Goal: Task Accomplishment & Management: Use online tool/utility

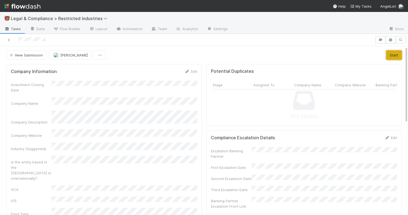
click at [391, 56] on button "Start" at bounding box center [393, 55] width 15 height 9
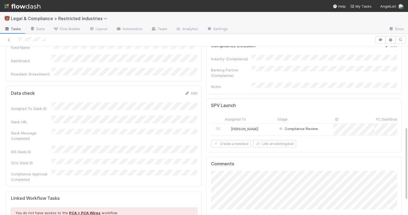
scroll to position [216, 0]
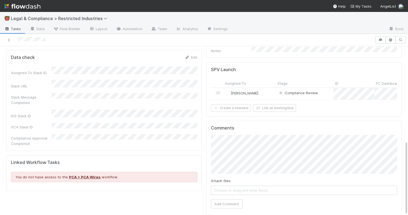
click at [208, 135] on div "Comments Attach files: Choose or drag and drop file(s) Add Comment" at bounding box center [304, 168] width 196 height 95
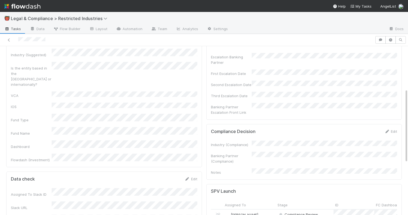
scroll to position [93, 0]
click at [385, 131] on icon at bounding box center [386, 133] width 5 height 4
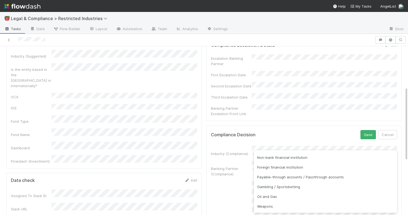
scroll to position [87, 0]
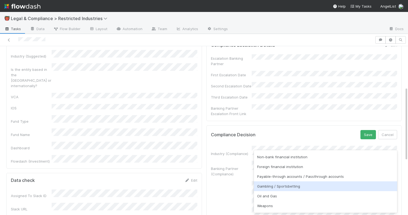
click at [281, 184] on div "Gambling / Sportsbetting" at bounding box center [325, 186] width 143 height 10
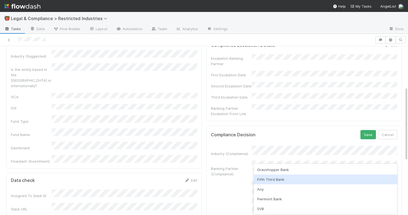
click at [286, 181] on div "Fifth Third Bank" at bounding box center [325, 180] width 143 height 10
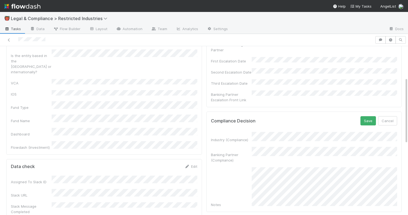
scroll to position [113, 0]
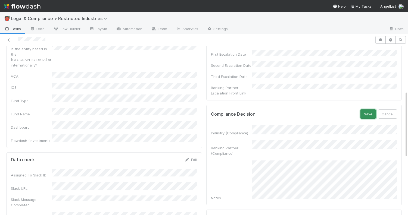
click at [366, 109] on button "Save" at bounding box center [367, 113] width 15 height 9
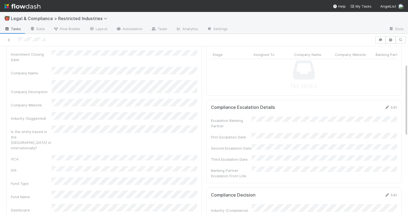
scroll to position [0, 0]
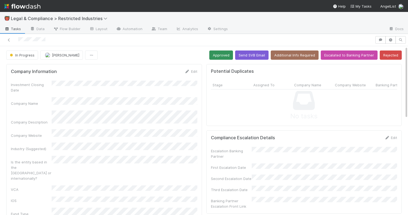
click at [222, 54] on button "Approved" at bounding box center [221, 55] width 24 height 9
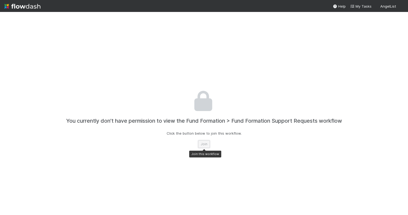
click at [204, 145] on button "Join" at bounding box center [204, 144] width 12 height 8
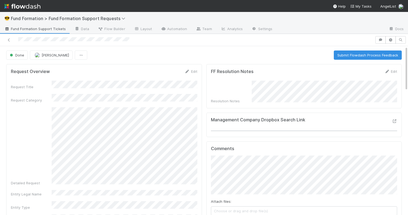
click at [110, 69] on div "Request Overview Edit" at bounding box center [104, 71] width 186 height 5
